Goal: Information Seeking & Learning: Learn about a topic

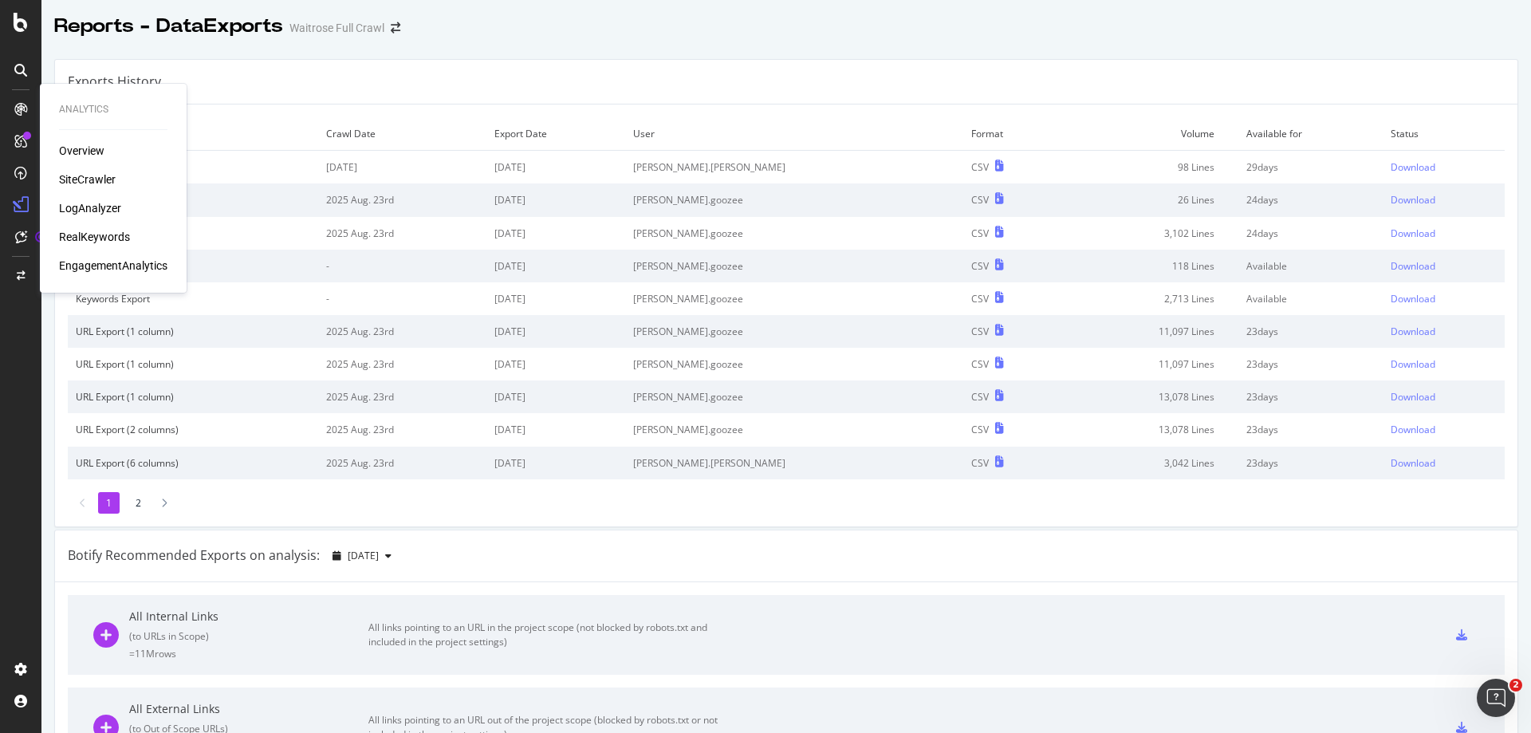
click at [74, 179] on div "SiteCrawler" at bounding box center [87, 179] width 57 height 16
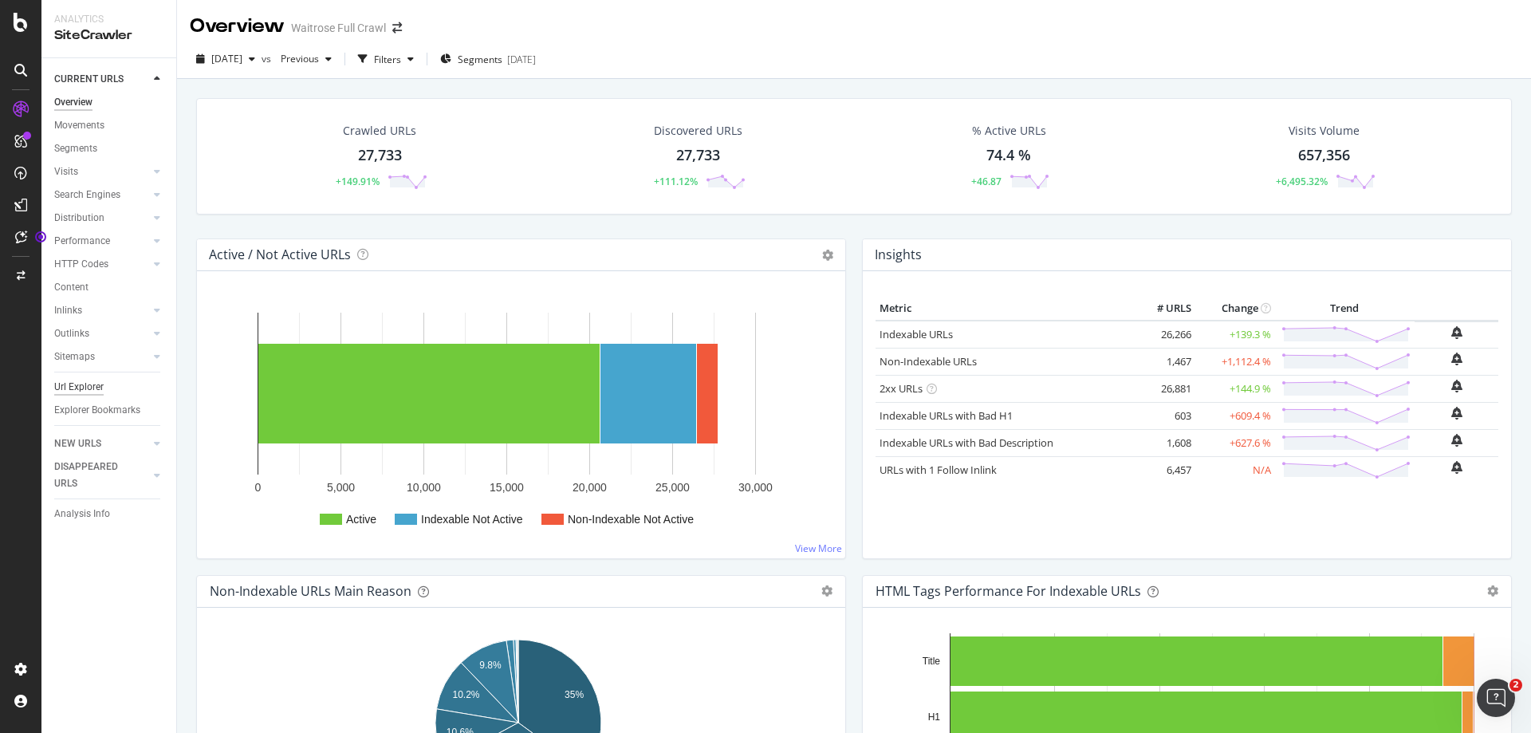
click at [77, 381] on div "Url Explorer" at bounding box center [78, 387] width 49 height 17
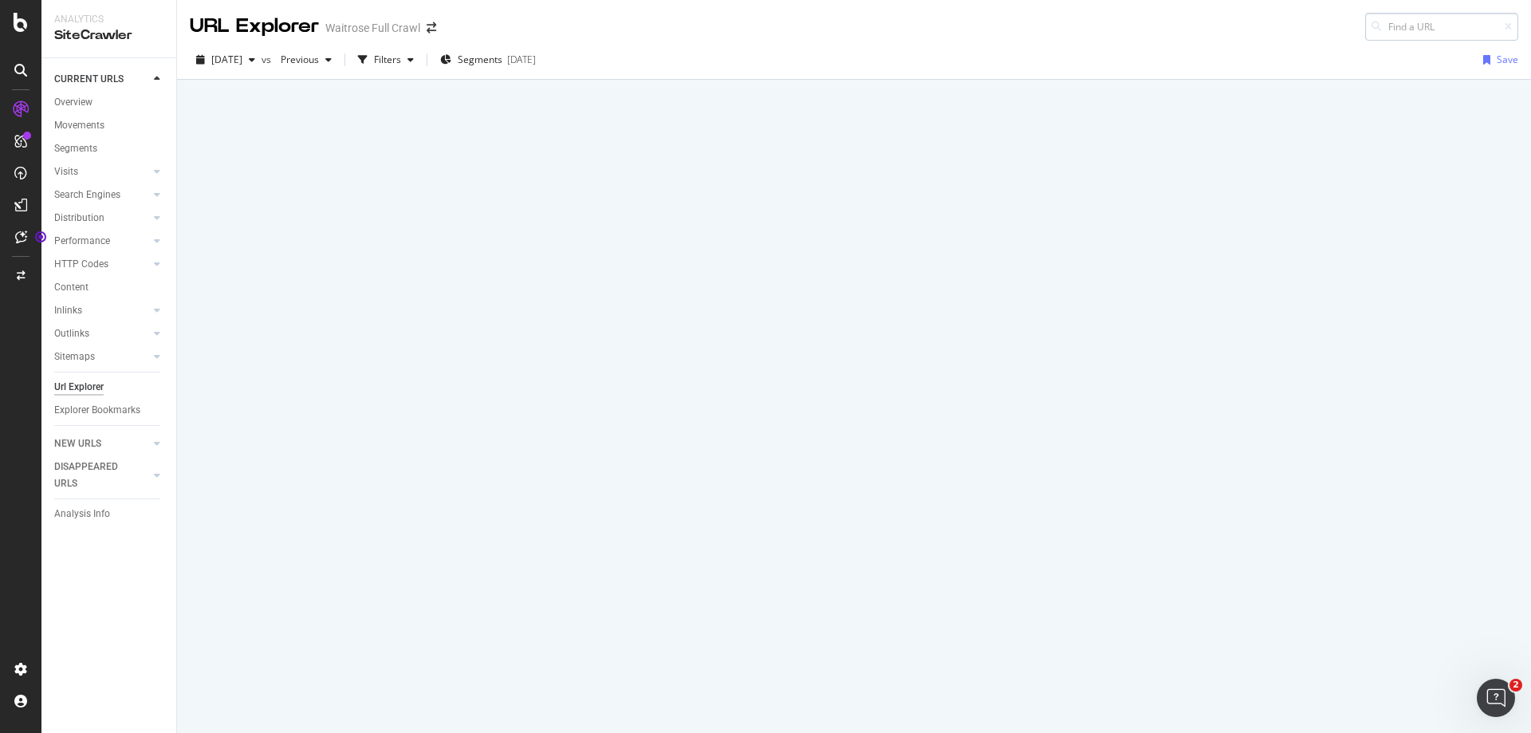
click at [1410, 30] on input at bounding box center [1441, 27] width 153 height 28
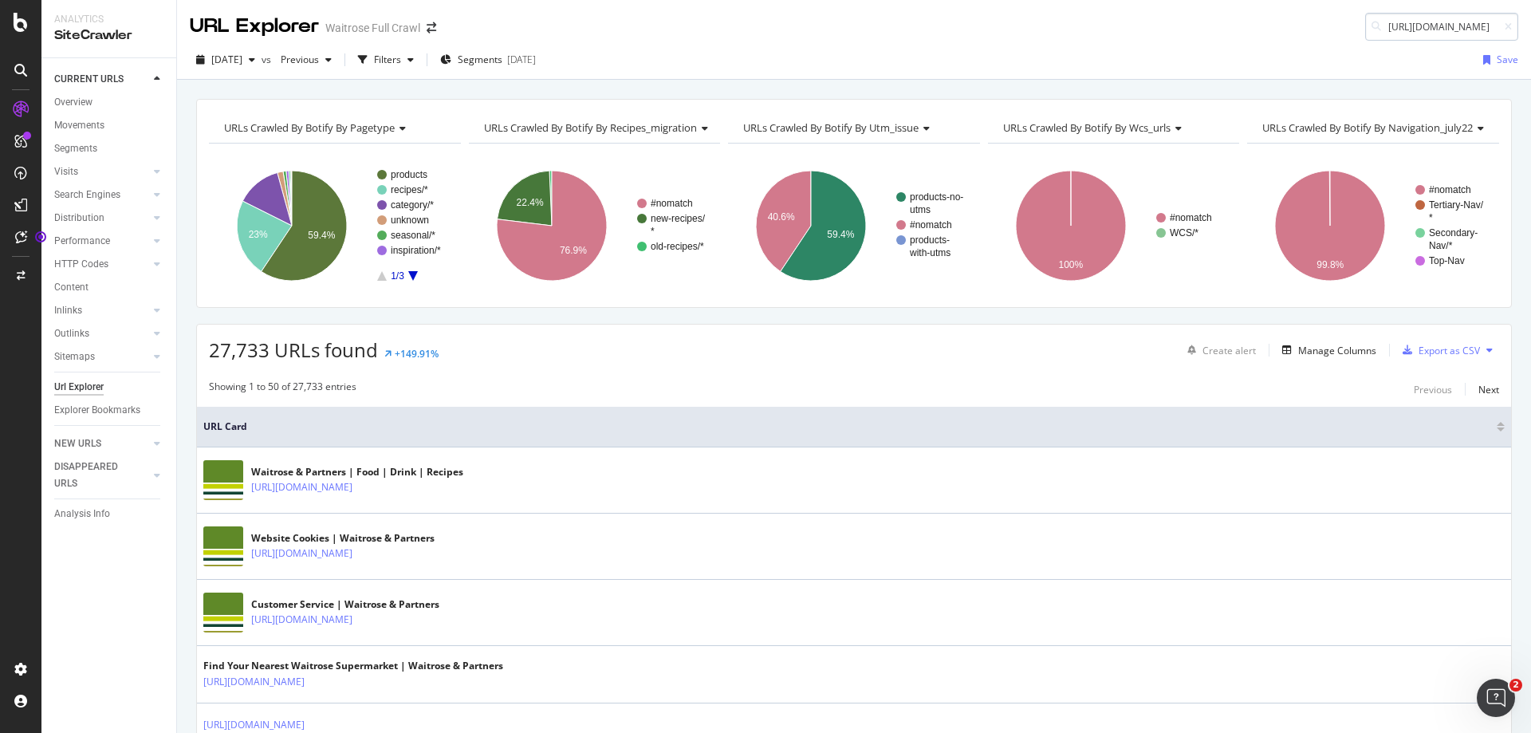
scroll to position [0, 142]
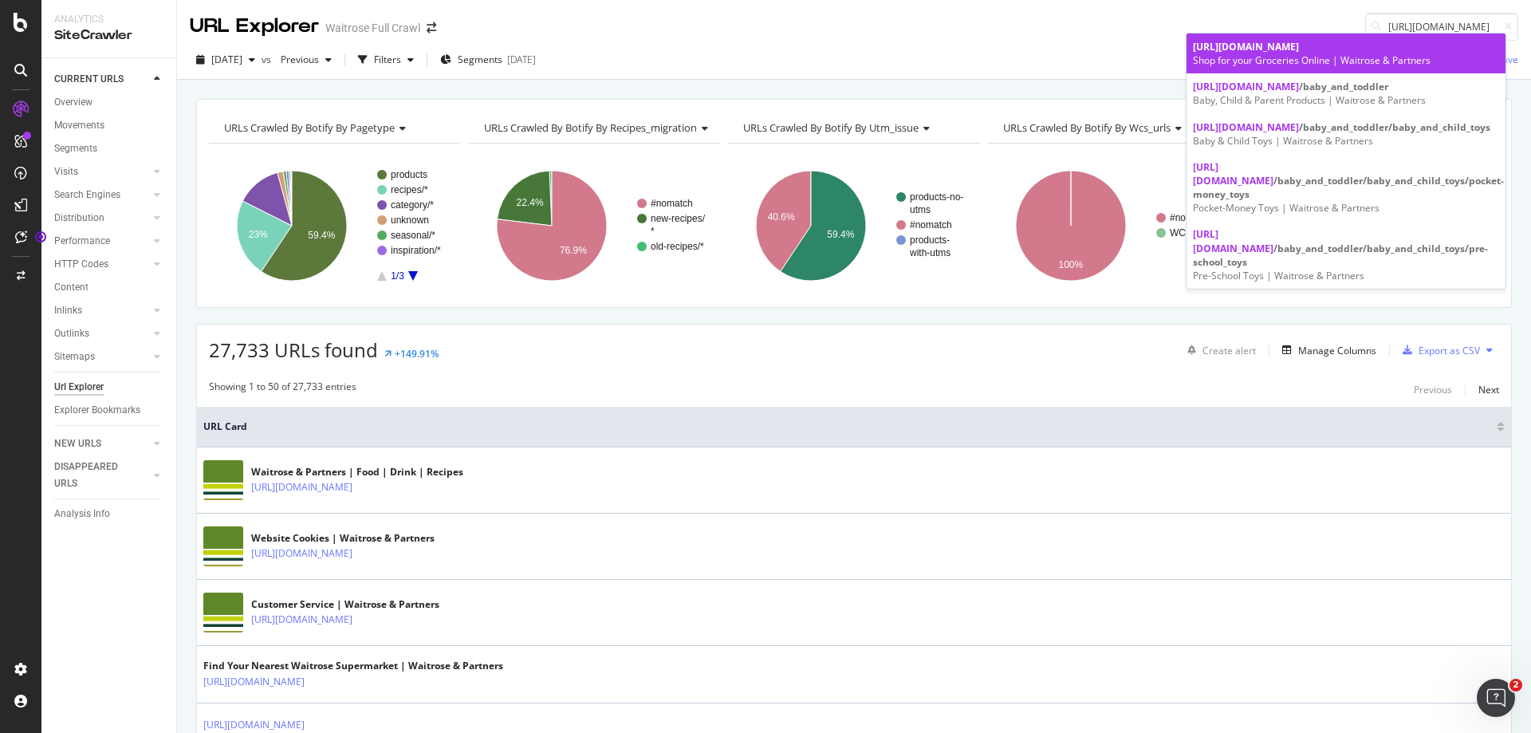
type input "[URL][DOMAIN_NAME]"
click at [1380, 57] on div "Shop for your Groceries Online | Waitrose & Partners" at bounding box center [1346, 60] width 306 height 14
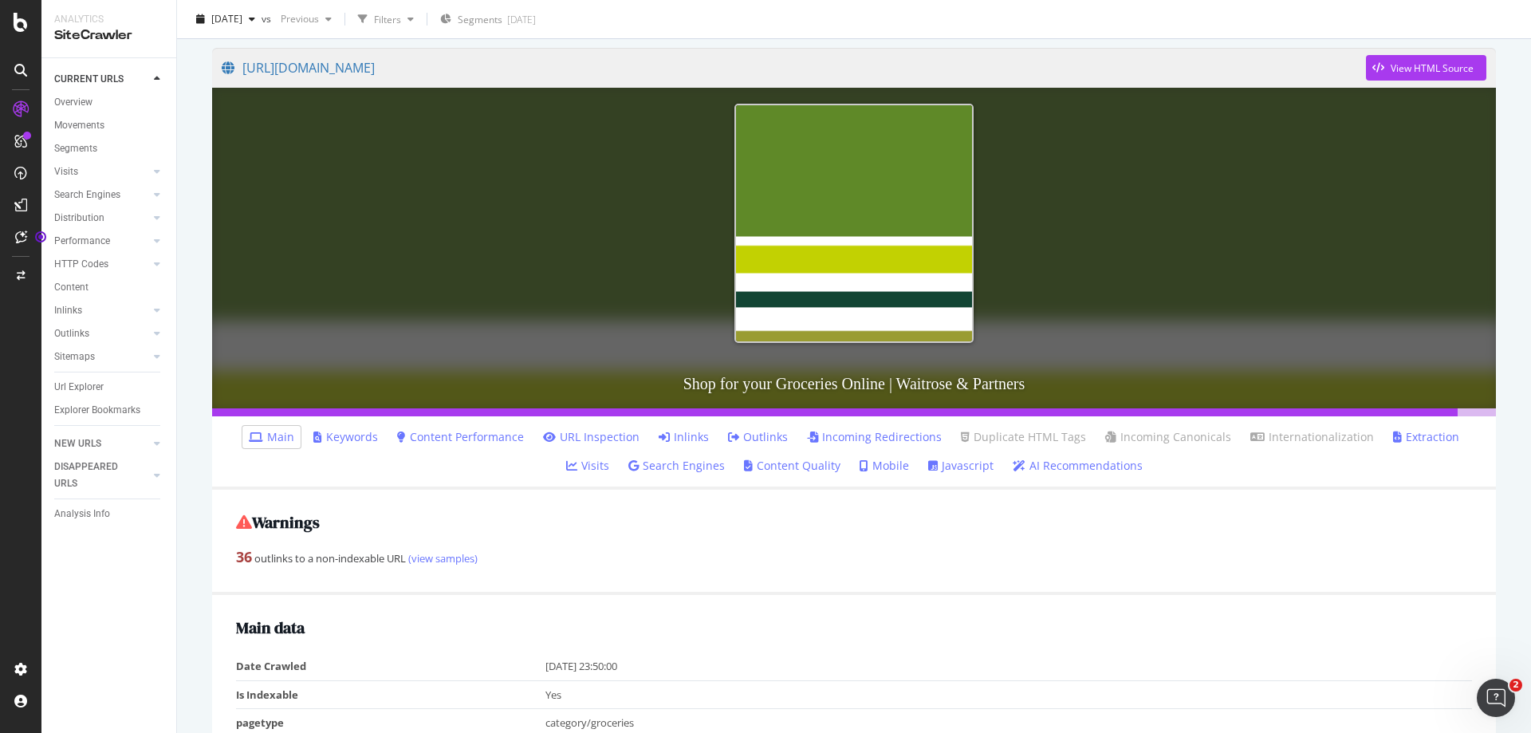
scroll to position [159, 0]
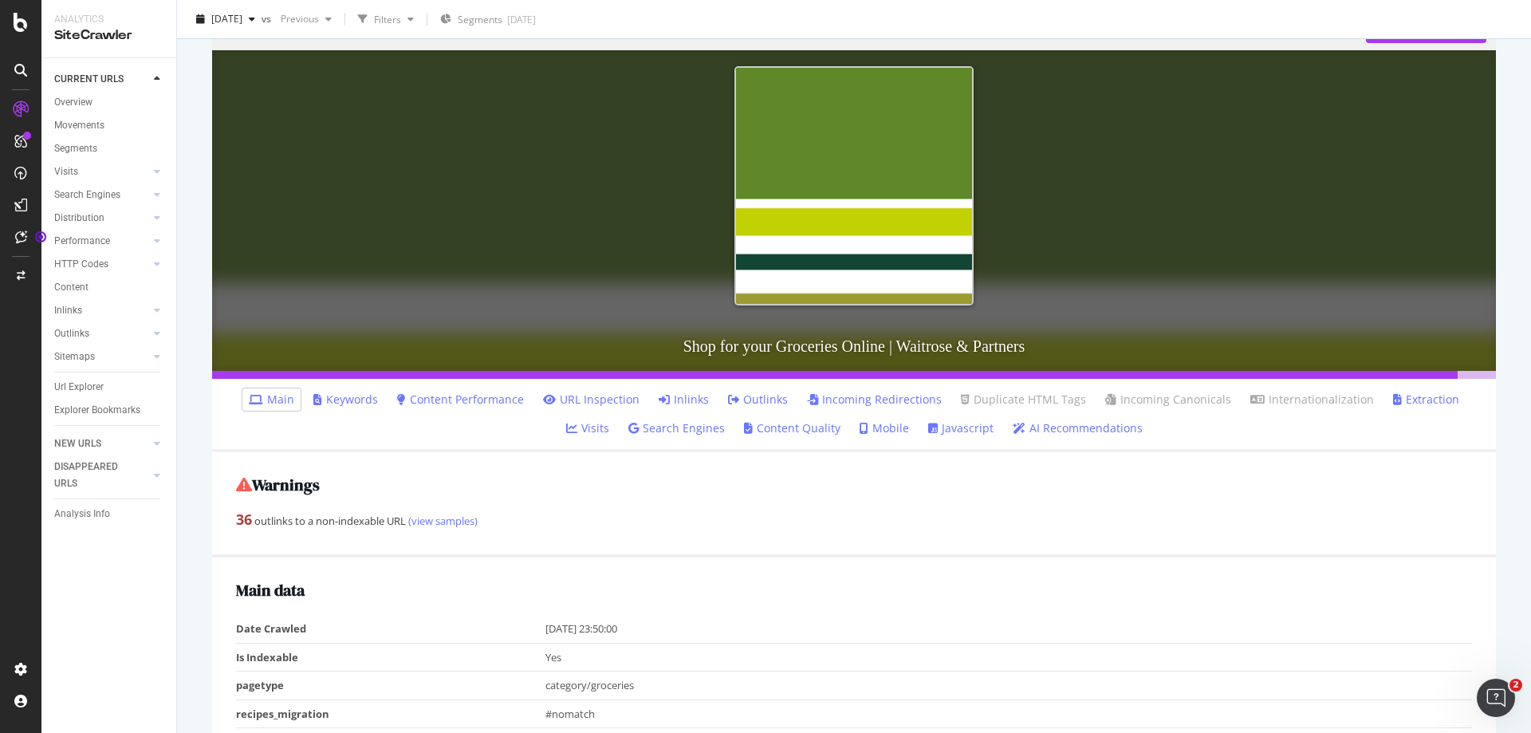
click at [731, 402] on link "Outlinks" at bounding box center [758, 400] width 60 height 16
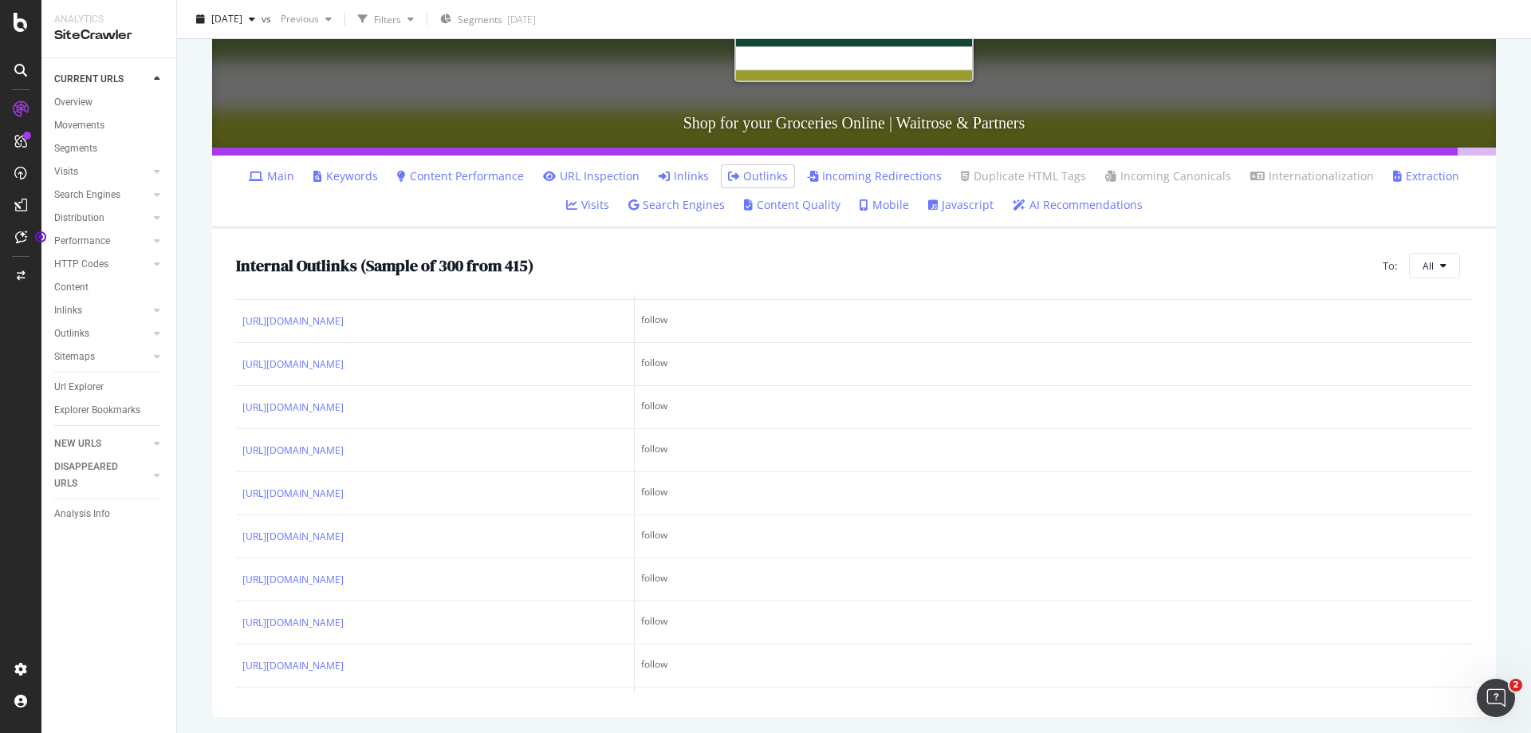
scroll to position [877, 0]
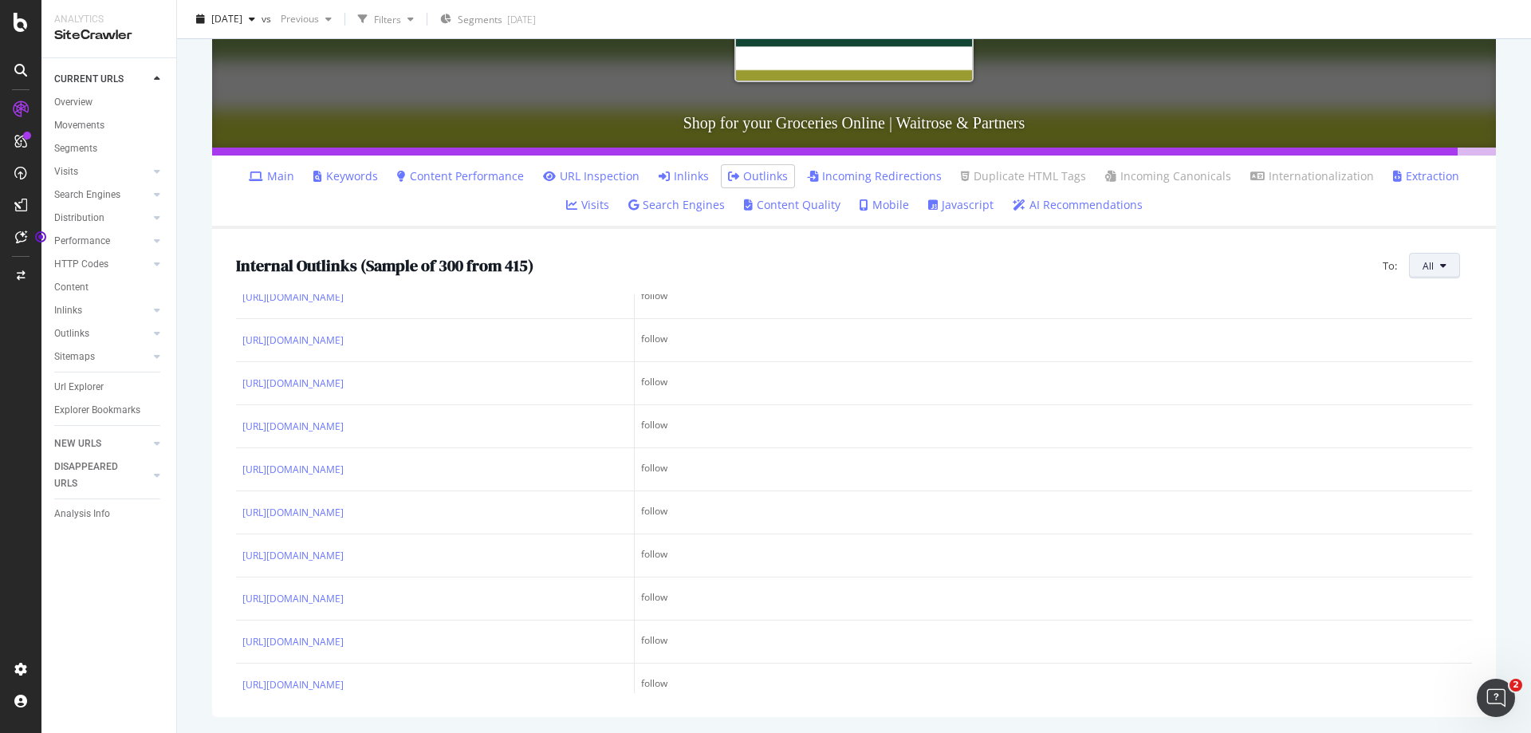
click at [1423, 260] on span "All" at bounding box center [1428, 266] width 11 height 14
